Goal: Transaction & Acquisition: Purchase product/service

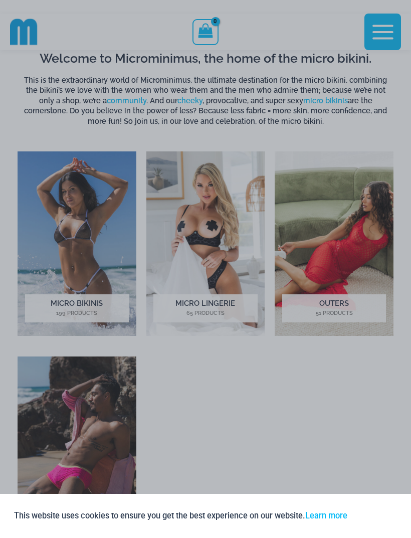
scroll to position [446, 0]
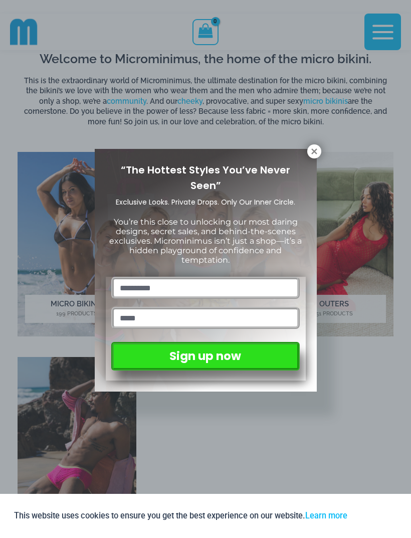
click at [314, 153] on icon at bounding box center [314, 151] width 9 height 9
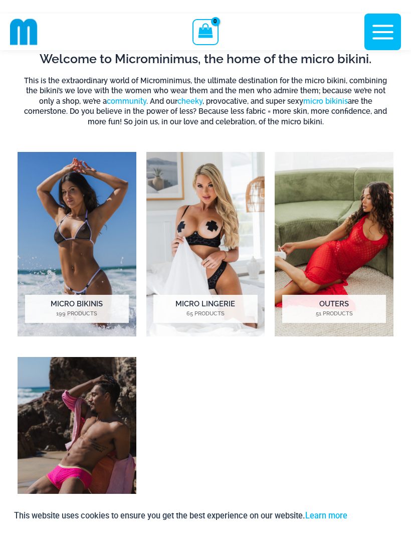
click at [366, 241] on img "Visit product category Outers" at bounding box center [334, 244] width 119 height 185
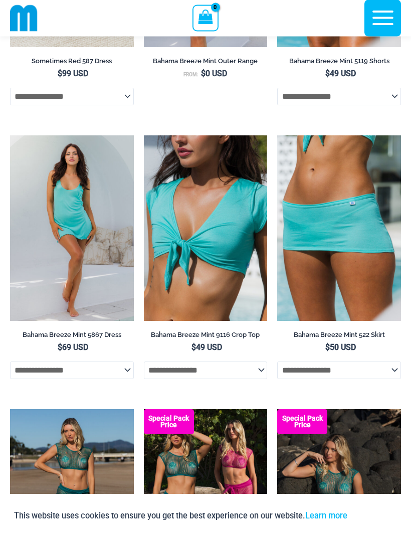
scroll to position [596, 0]
click at [10, 135] on img at bounding box center [10, 135] width 0 height 0
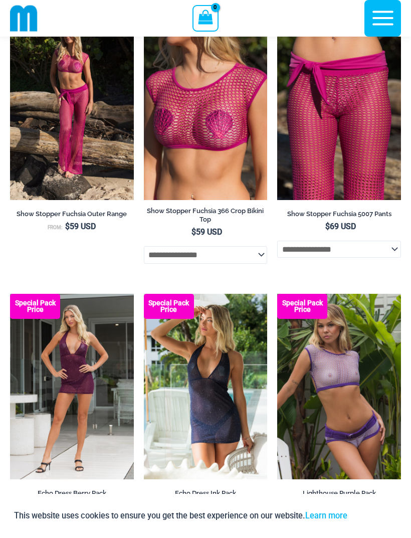
scroll to position [1521, 0]
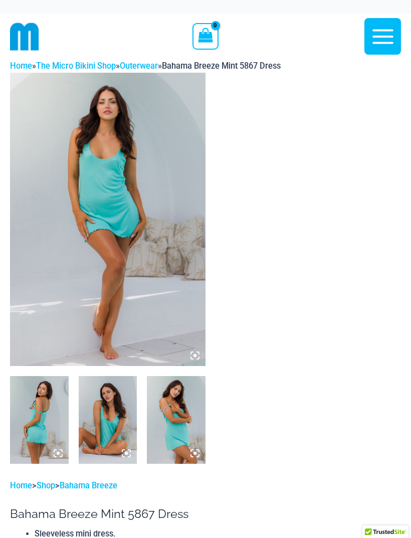
click at [130, 210] on img at bounding box center [108, 220] width 196 height 294
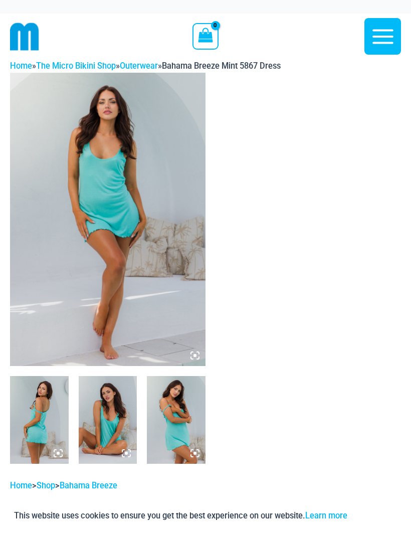
click at [107, 419] on img at bounding box center [108, 420] width 59 height 88
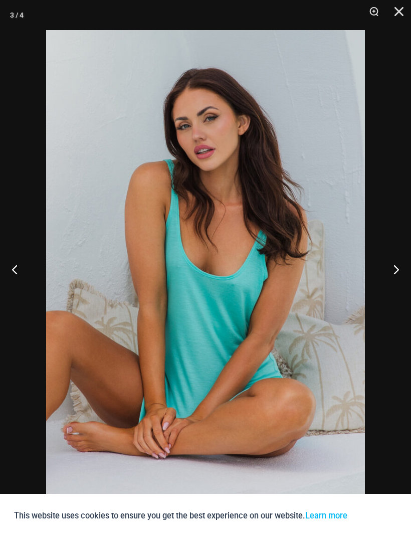
click at [393, 280] on button "Next" at bounding box center [393, 269] width 38 height 50
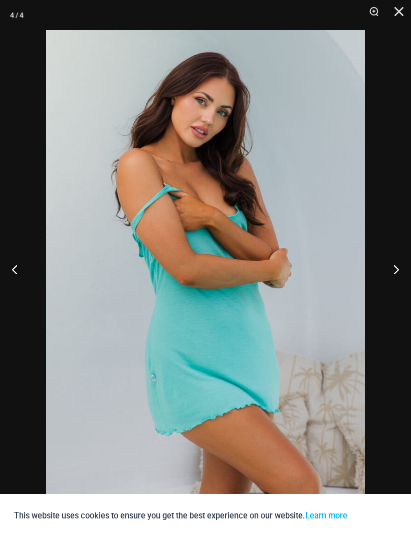
click at [390, 274] on button "Next" at bounding box center [393, 269] width 38 height 50
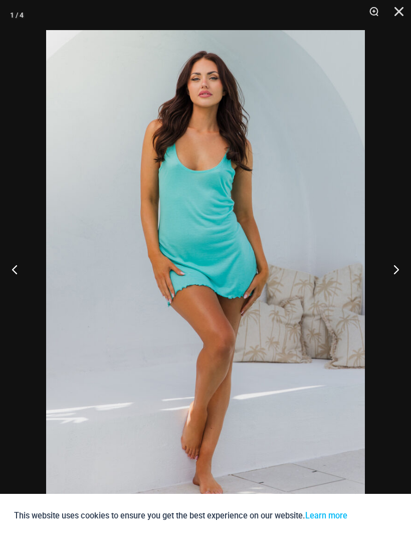
click at [393, 276] on button "Next" at bounding box center [393, 269] width 38 height 50
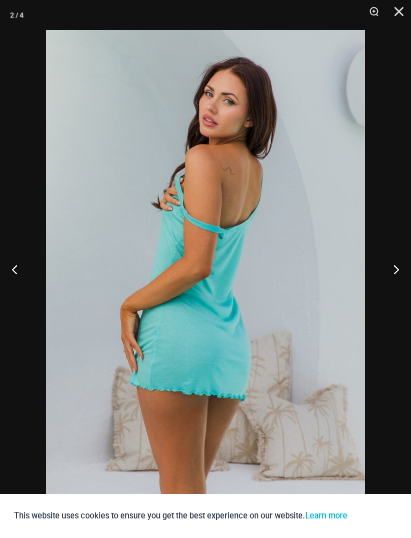
click at [407, 14] on button "Close" at bounding box center [395, 15] width 25 height 30
